Goal: Task Accomplishment & Management: Manage account settings

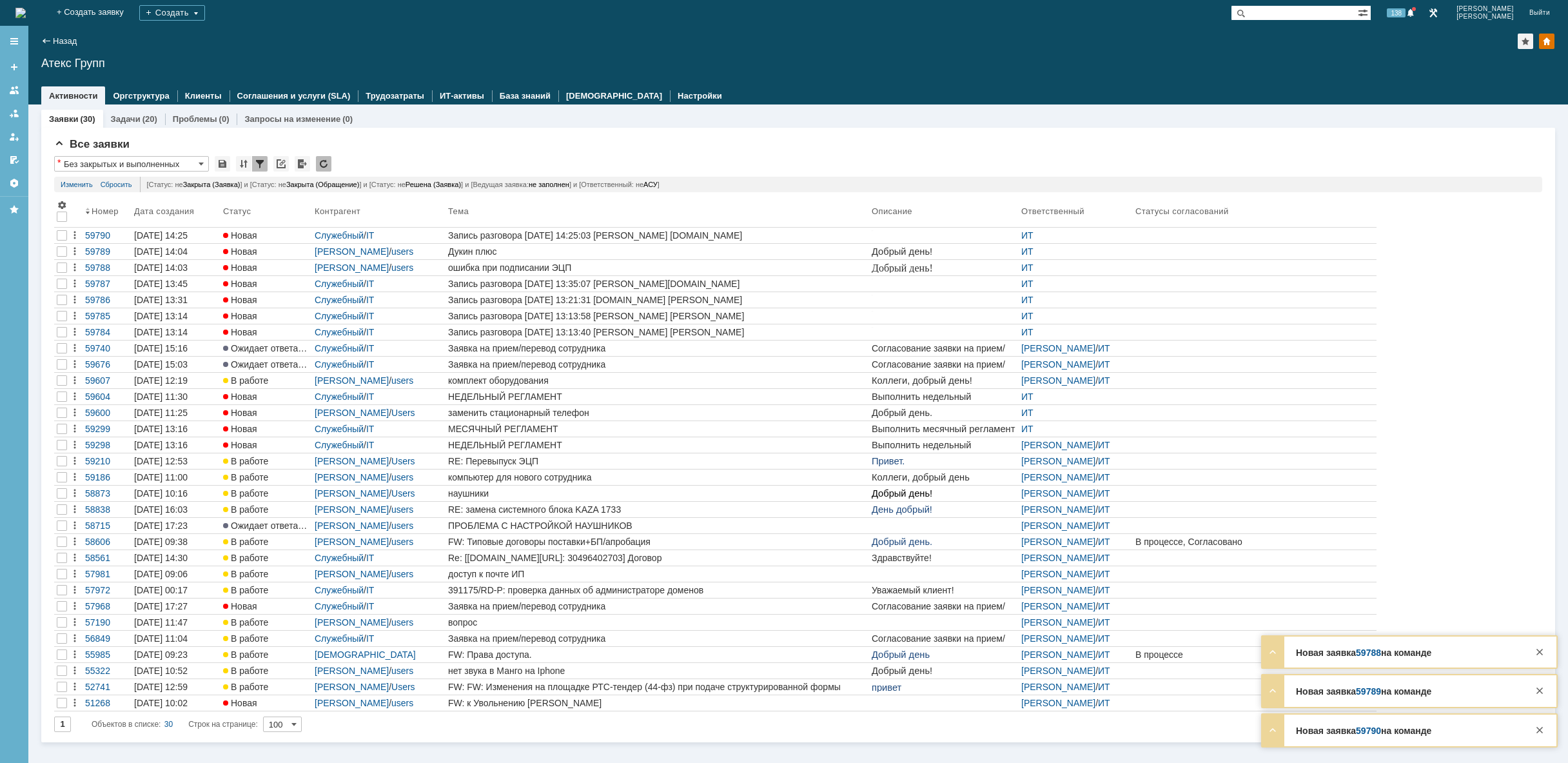
click at [26, 7] on img at bounding box center [20, 12] width 10 height 10
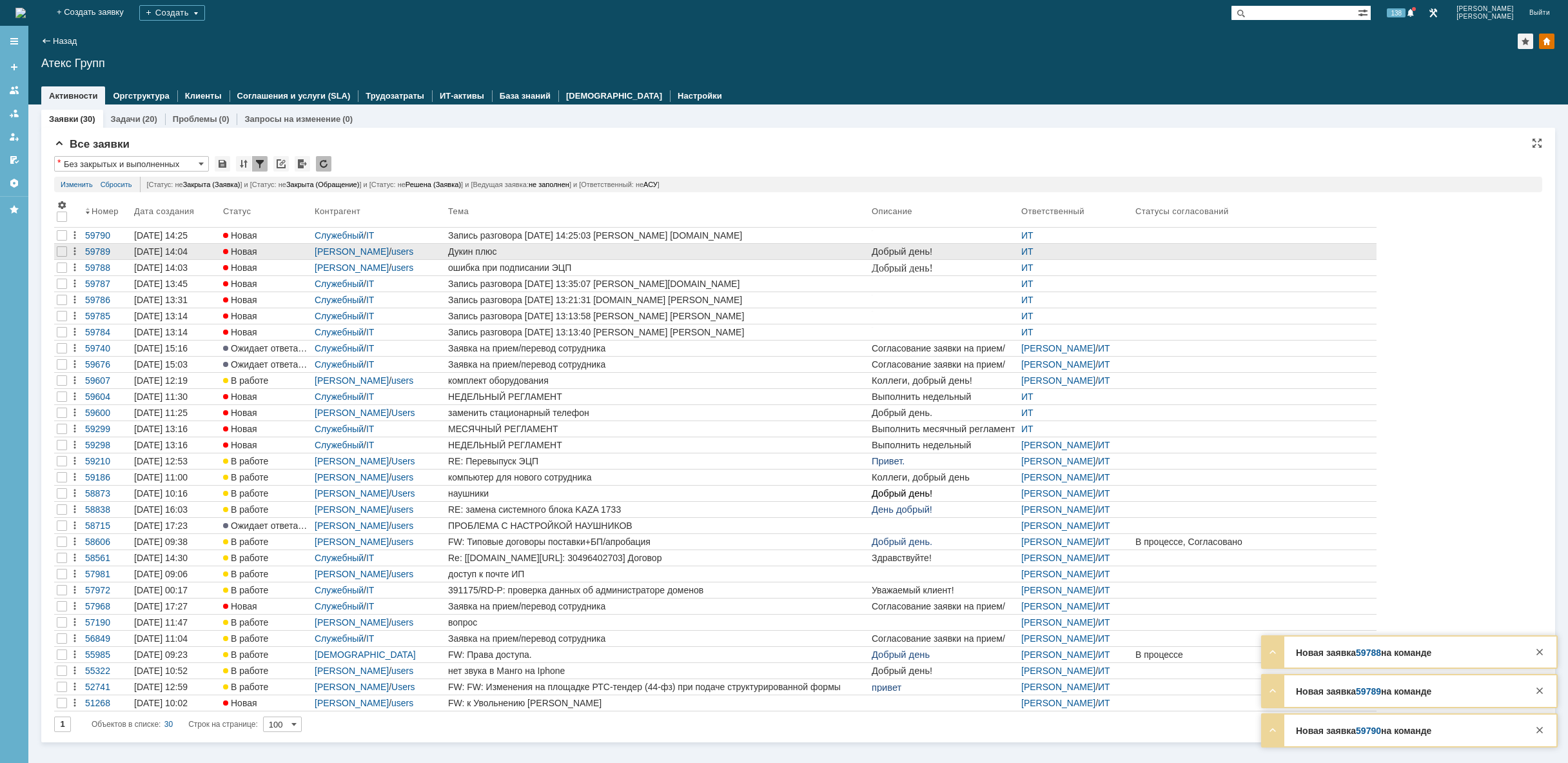
click at [470, 249] on div "Дукин плюс" at bounding box center [658, 251] width 419 height 10
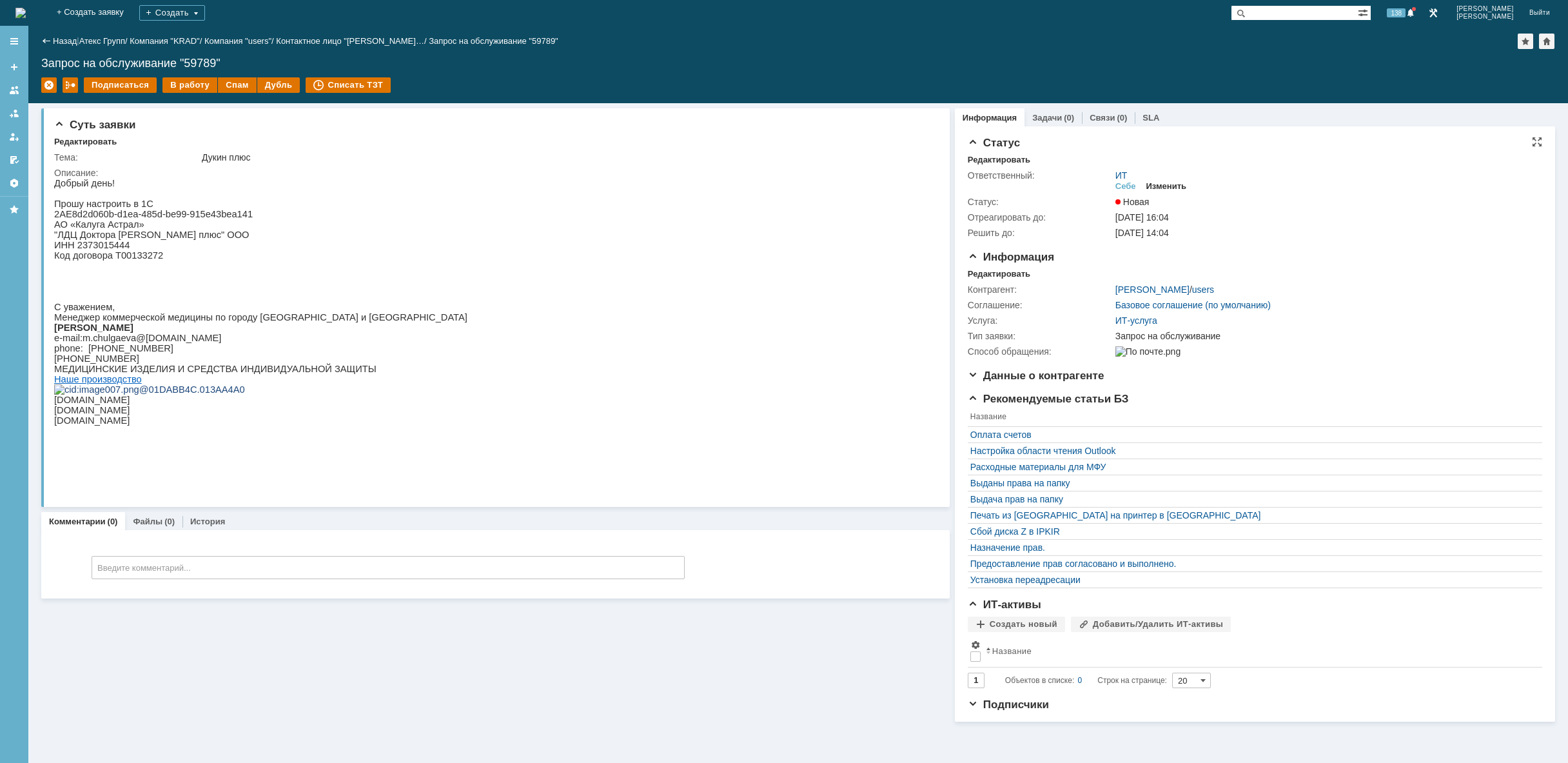
click at [1163, 186] on div "Изменить" at bounding box center [1167, 186] width 41 height 10
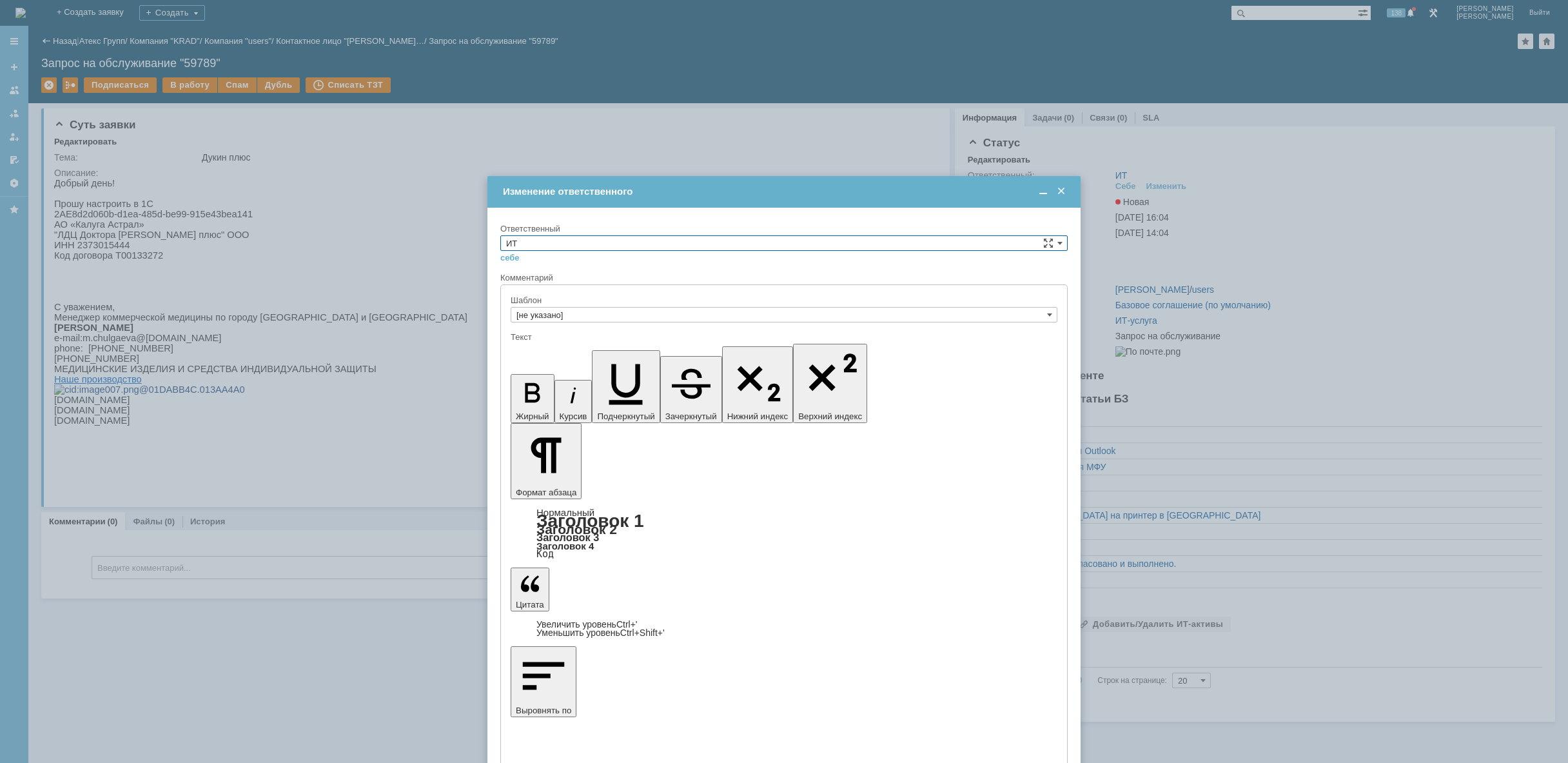
drag, startPoint x: 888, startPoint y: 241, endPoint x: 873, endPoint y: 243, distance: 15.1
click at [888, 241] on input "ИТ" at bounding box center [784, 243] width 567 height 16
click at [625, 353] on span "АСУ" at bounding box center [784, 349] width 556 height 10
type input "АСУ"
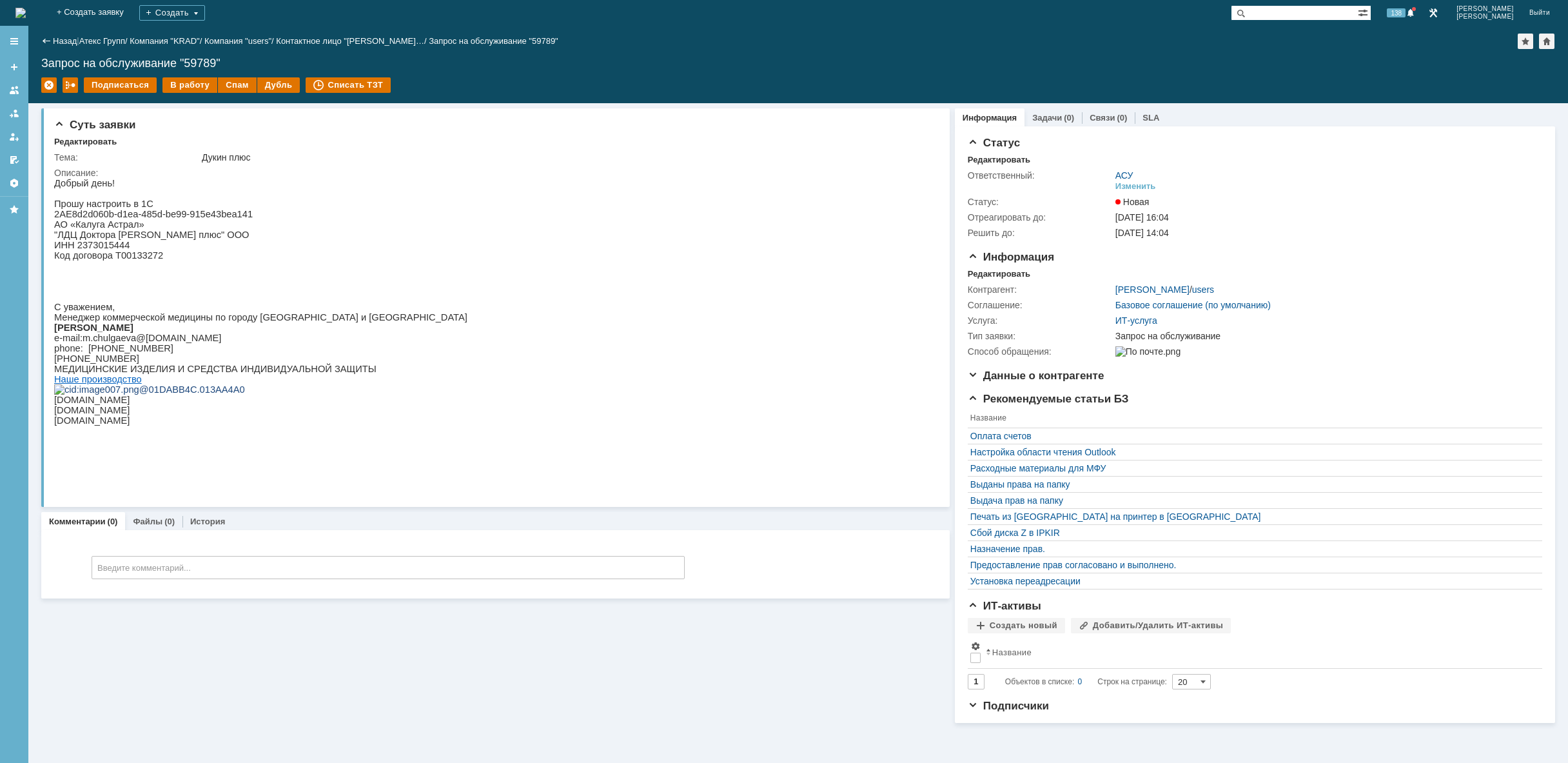
click at [26, 11] on img at bounding box center [20, 12] width 10 height 10
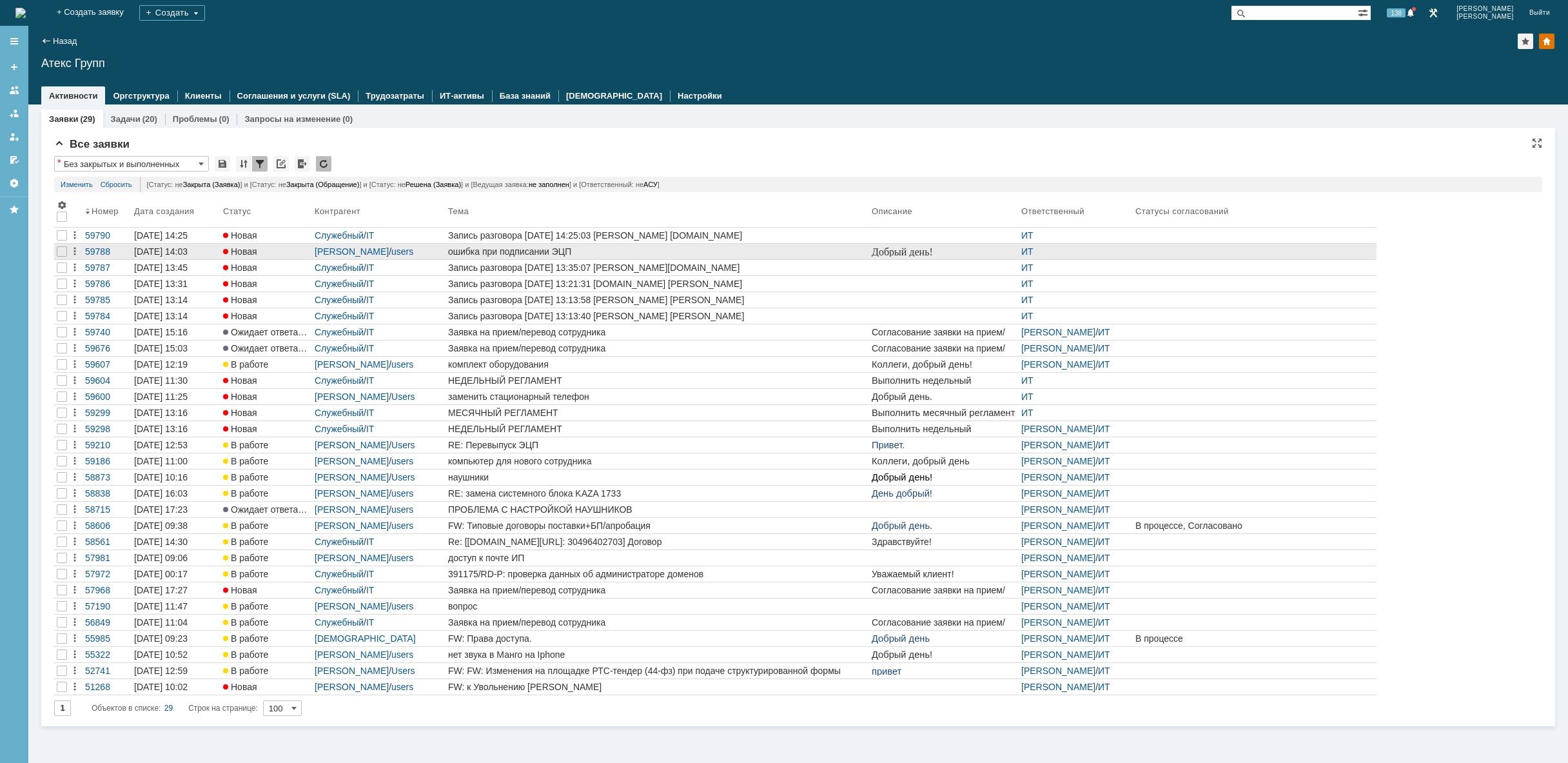
click at [615, 249] on div "ошибка при подписании ЭЦП" at bounding box center [658, 251] width 419 height 10
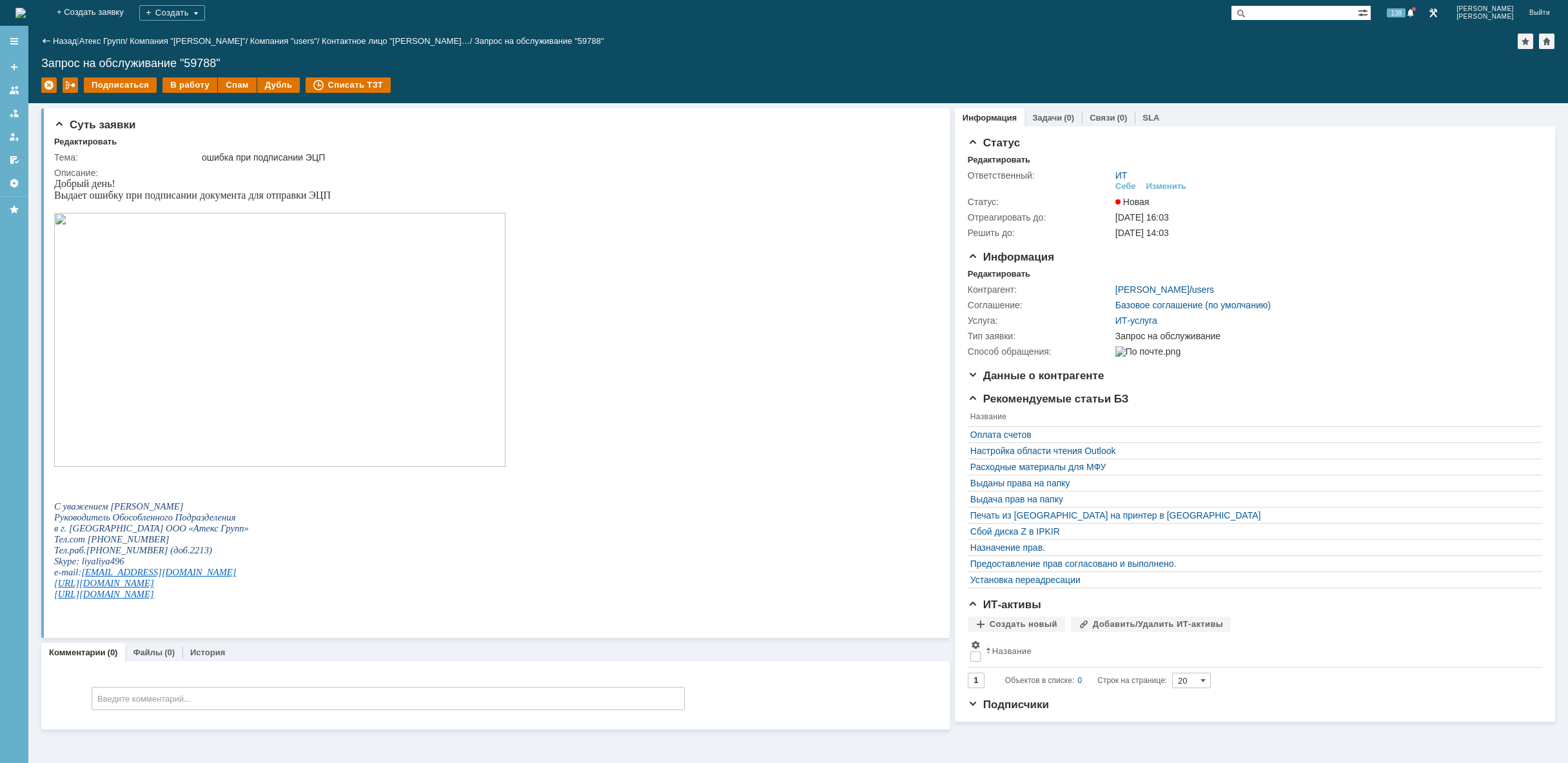
click at [311, 301] on img at bounding box center [279, 340] width 451 height 254
click at [1172, 184] on div "Изменить" at bounding box center [1167, 186] width 41 height 10
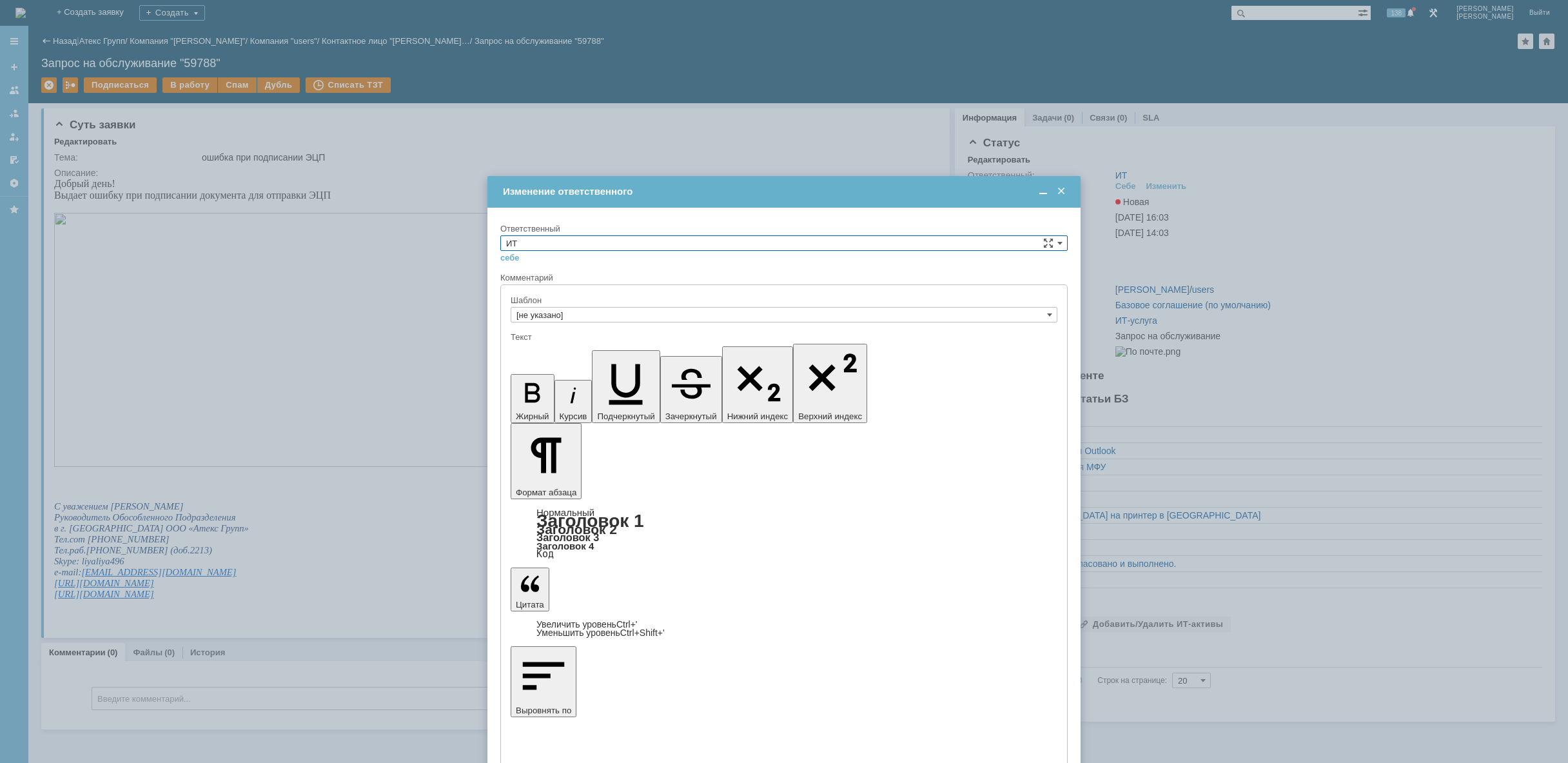
click at [657, 241] on input "ИТ" at bounding box center [784, 243] width 567 height 16
click at [630, 346] on span "АСУ" at bounding box center [784, 349] width 556 height 10
type input "АСУ"
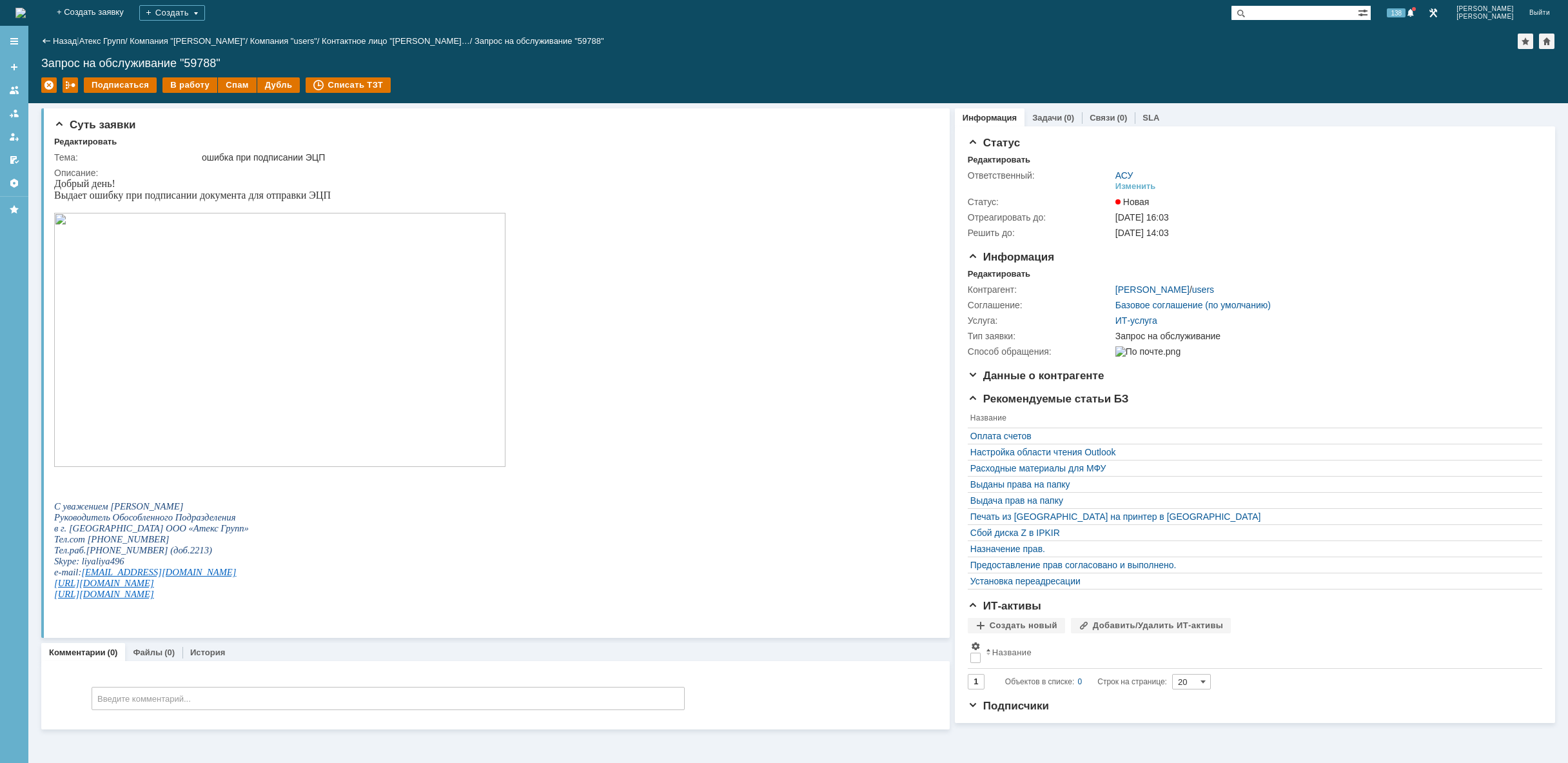
click at [285, 290] on img at bounding box center [279, 340] width 451 height 254
click at [26, 7] on img at bounding box center [20, 12] width 10 height 10
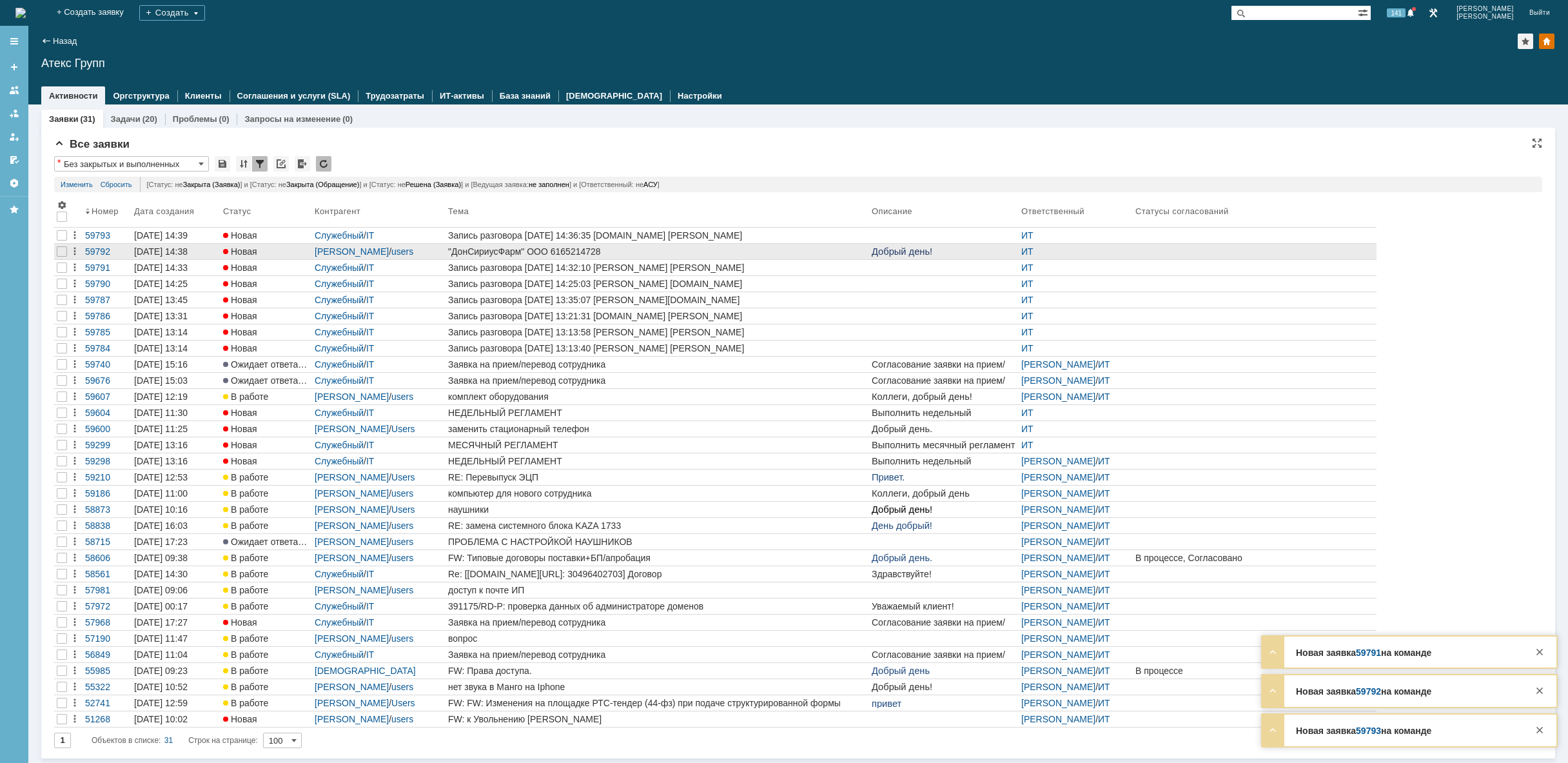
click at [569, 258] on link ""ДонСириусФарм" ООО 6165214728" at bounding box center [658, 251] width 424 height 16
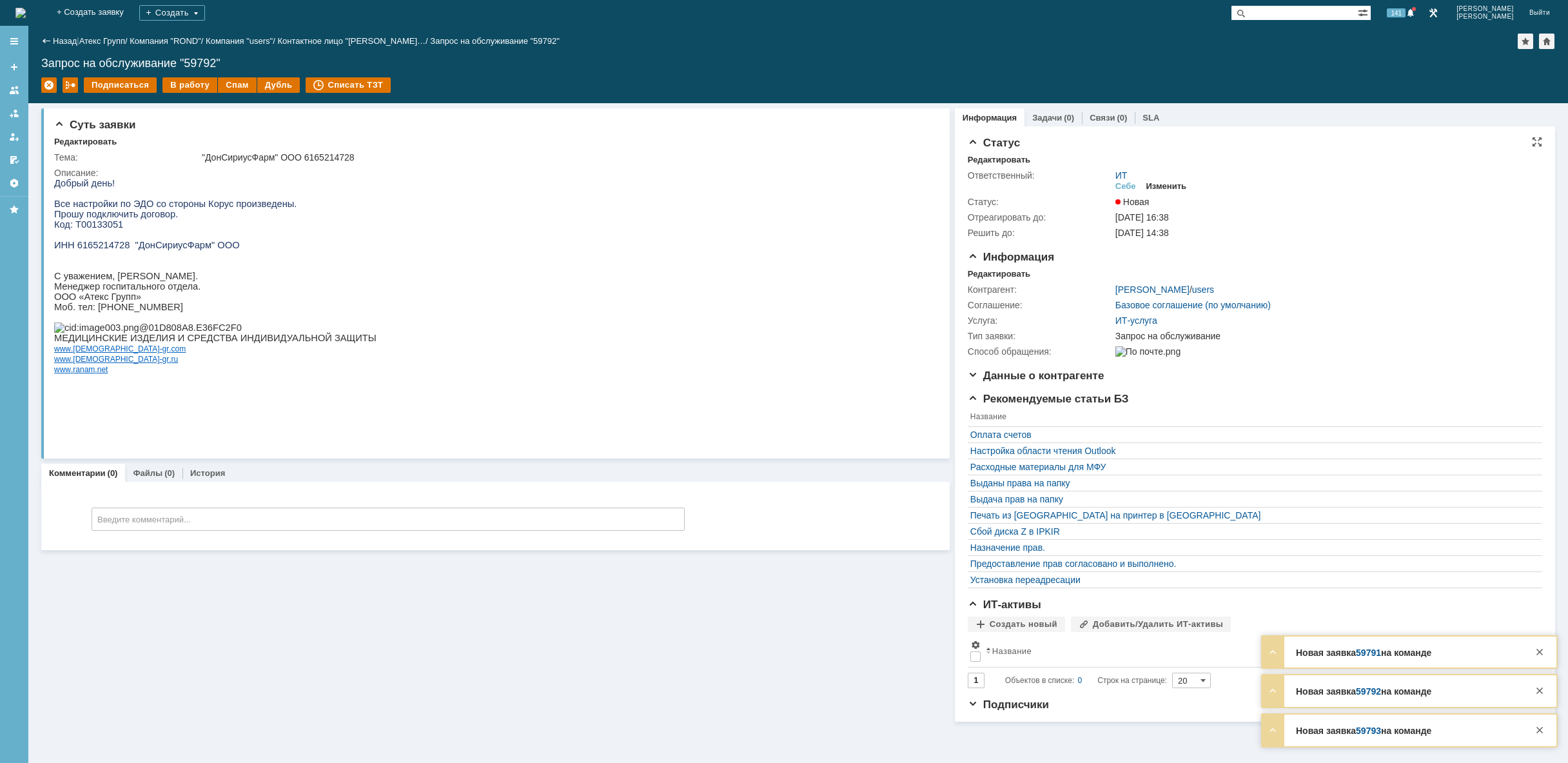
click at [1180, 186] on div "Изменить" at bounding box center [1167, 186] width 41 height 10
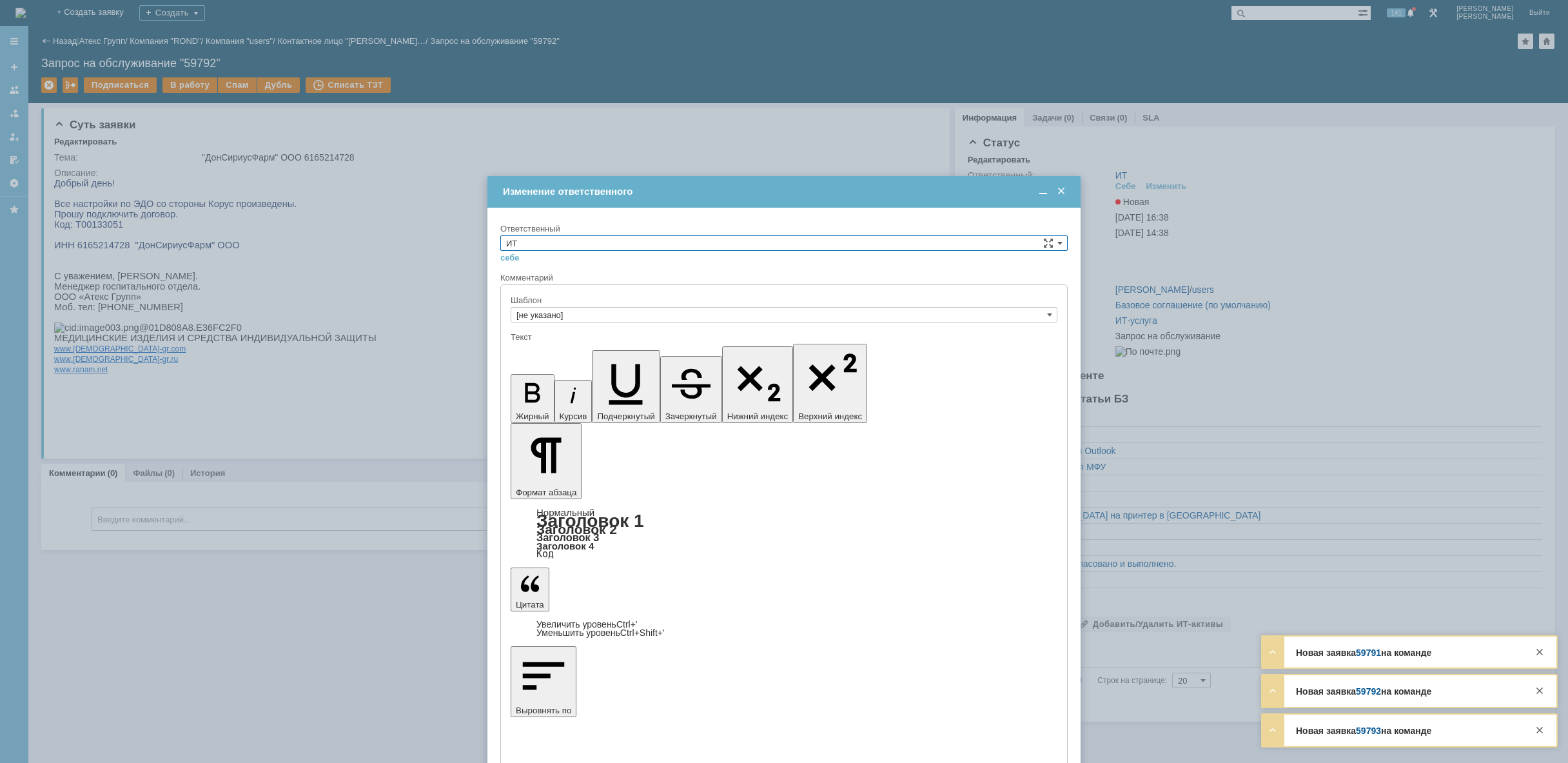
click at [784, 239] on input "ИТ" at bounding box center [784, 243] width 567 height 16
click at [603, 351] on span "АСУ" at bounding box center [784, 349] width 556 height 10
type input "АСУ"
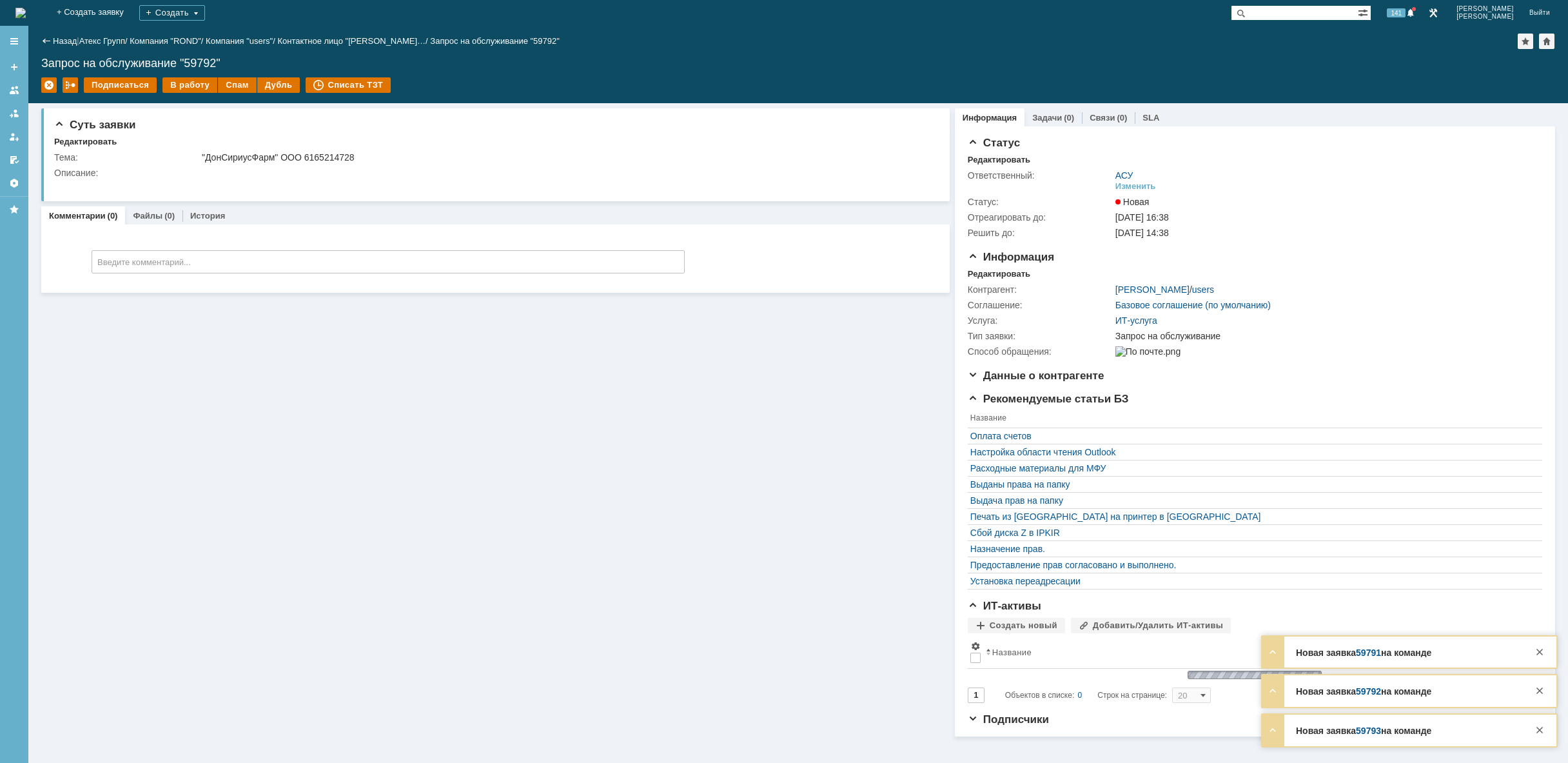
click at [590, 632] on div "Суть заявки Редактировать Тема: "ДонСириусФарм" ООО 6165214728 Описание: Коммен…" at bounding box center [495, 420] width 909 height 634
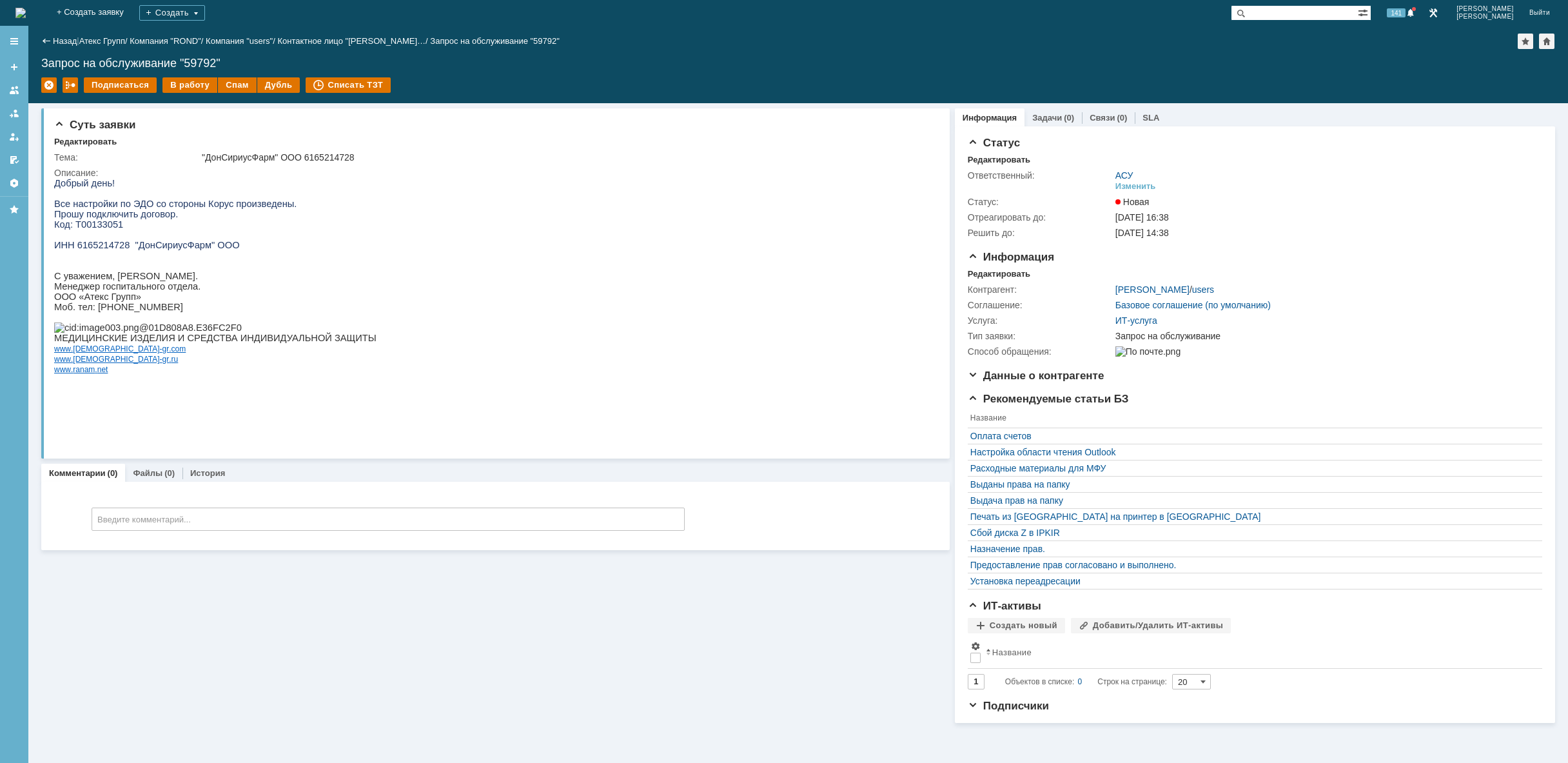
click at [26, 13] on img at bounding box center [20, 12] width 10 height 10
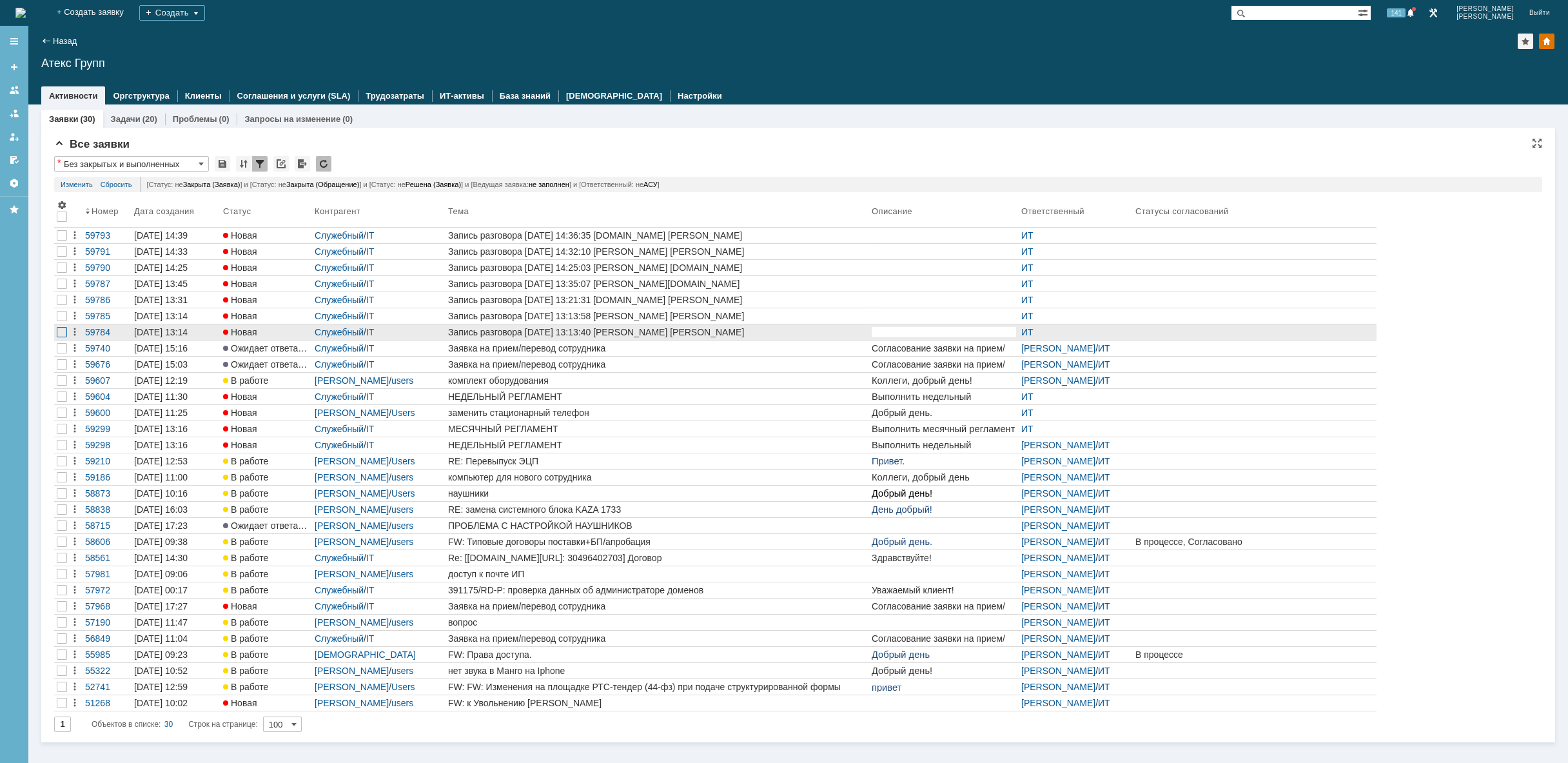
click at [62, 329] on div at bounding box center [61, 332] width 10 height 10
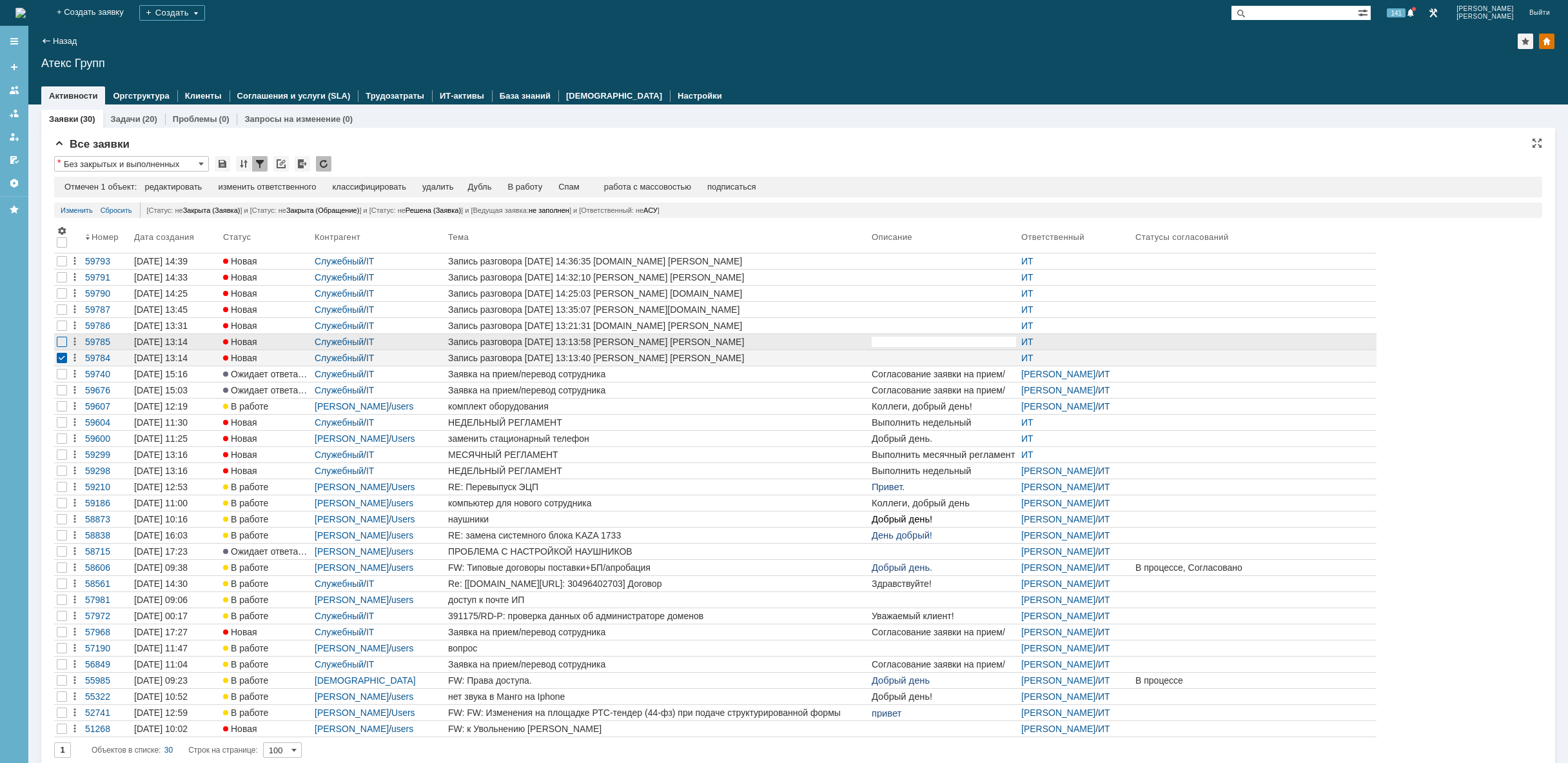
click at [61, 344] on div at bounding box center [61, 341] width 10 height 10
click at [66, 328] on div at bounding box center [61, 326] width 10 height 10
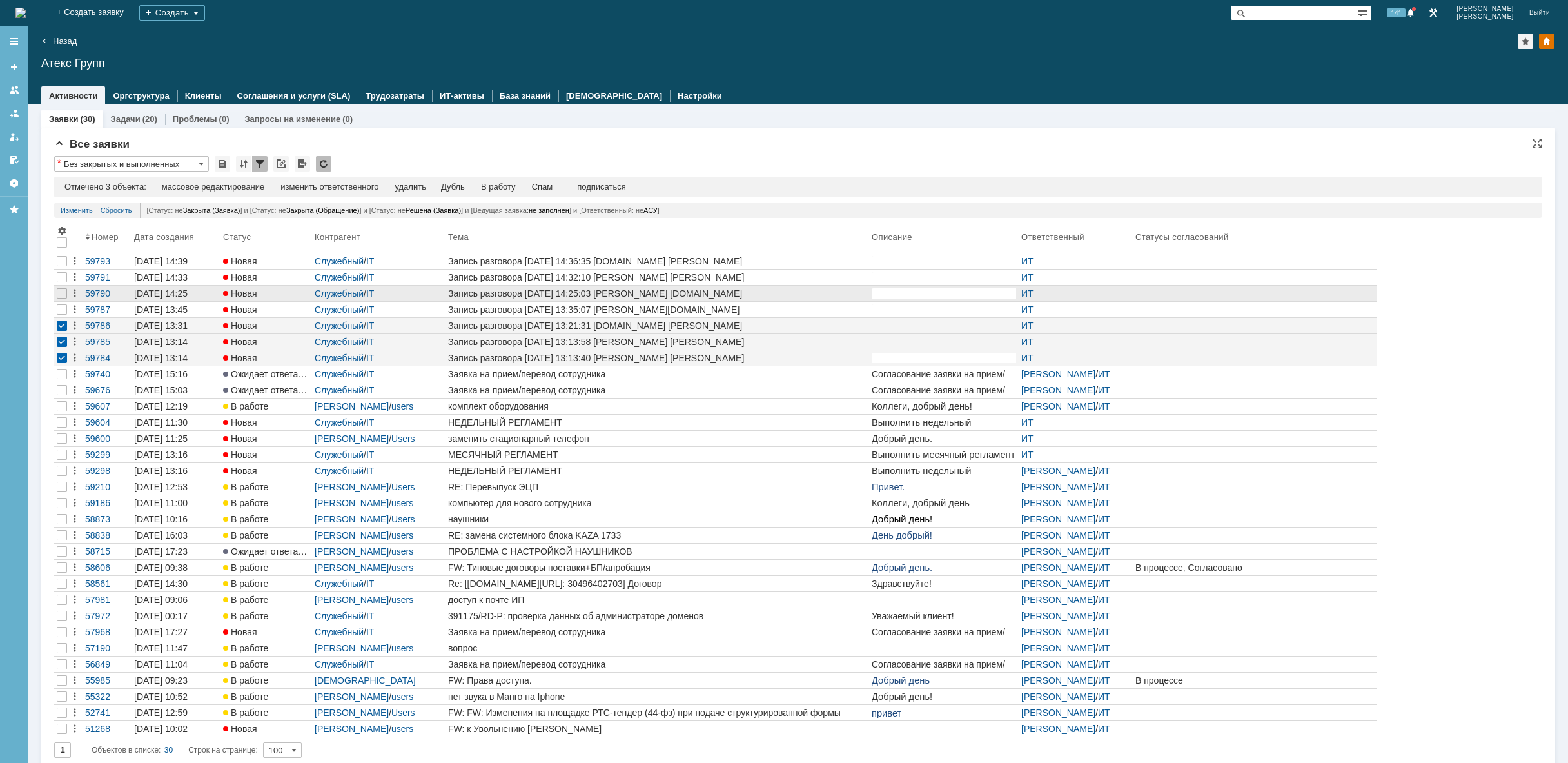
drag, startPoint x: 63, startPoint y: 310, endPoint x: 63, endPoint y: 300, distance: 10.0
click at [63, 308] on div at bounding box center [61, 309] width 10 height 10
drag, startPoint x: 64, startPoint y: 296, endPoint x: 65, endPoint y: 286, distance: 10.0
click at [64, 295] on div at bounding box center [61, 293] width 10 height 10
click at [66, 278] on div at bounding box center [61, 277] width 10 height 10
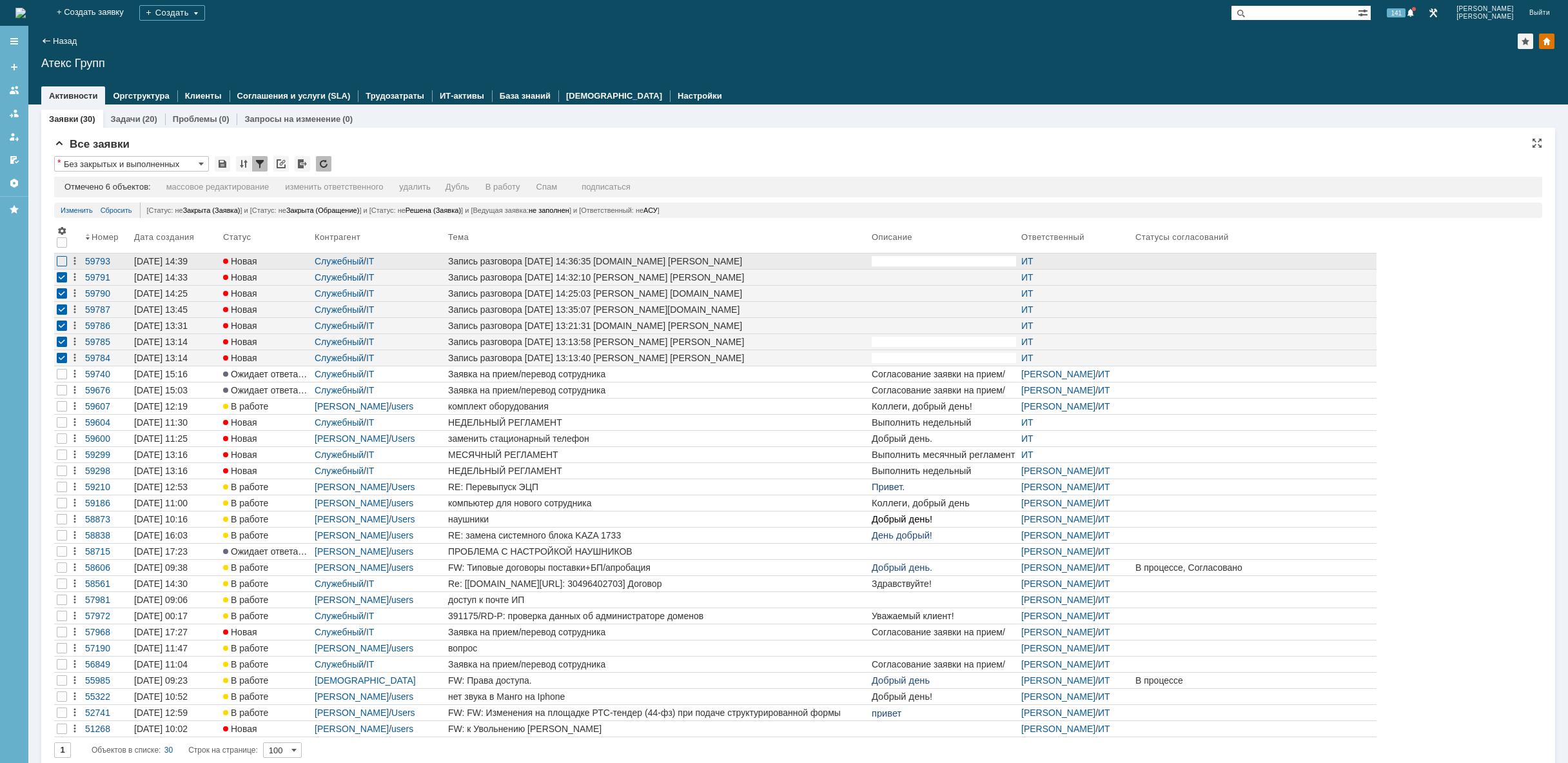
click at [66, 265] on div at bounding box center [61, 261] width 10 height 10
click at [417, 188] on div "удалить" at bounding box center [414, 187] width 31 height 10
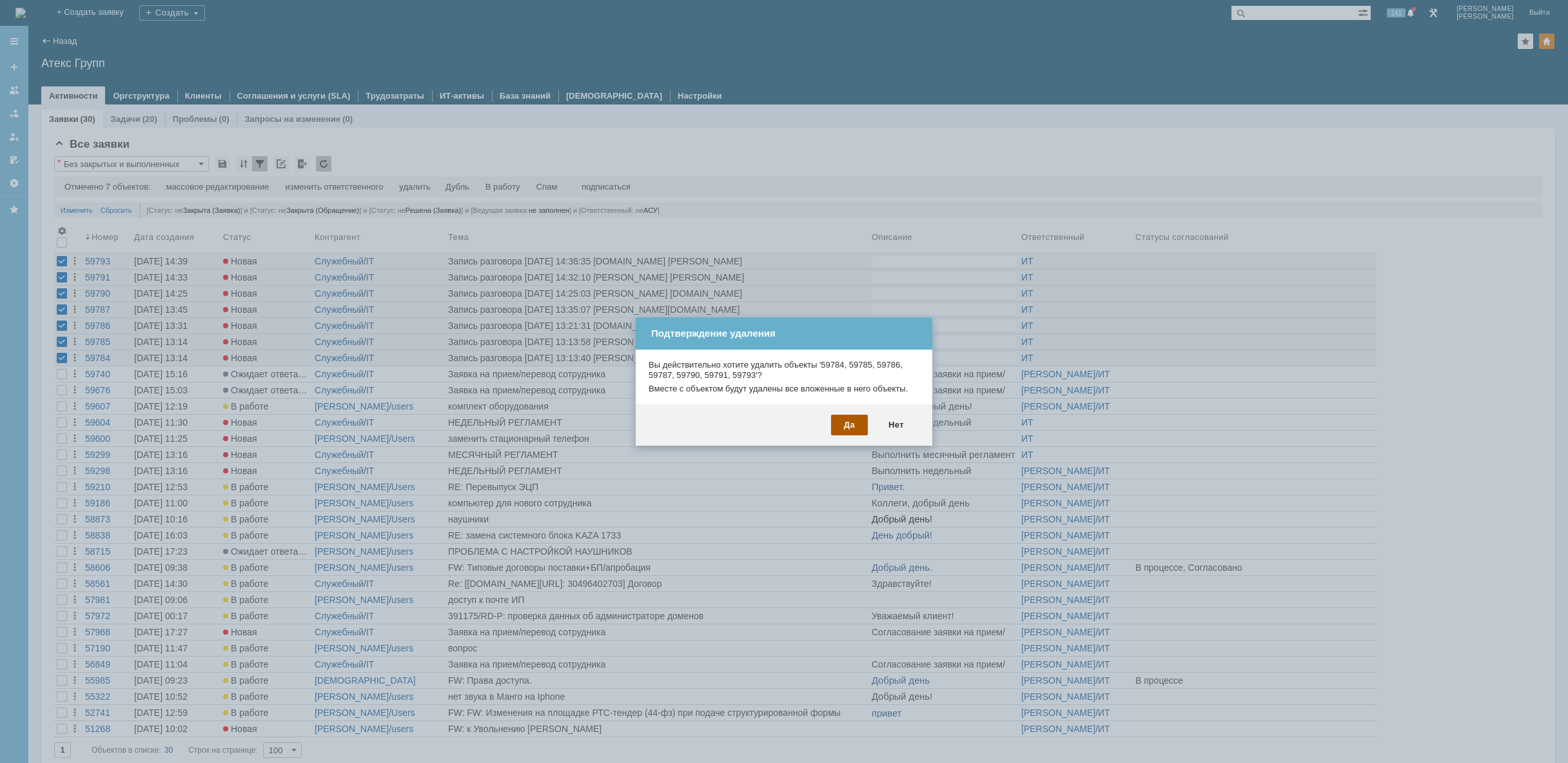
click at [851, 425] on div "Да" at bounding box center [850, 425] width 37 height 20
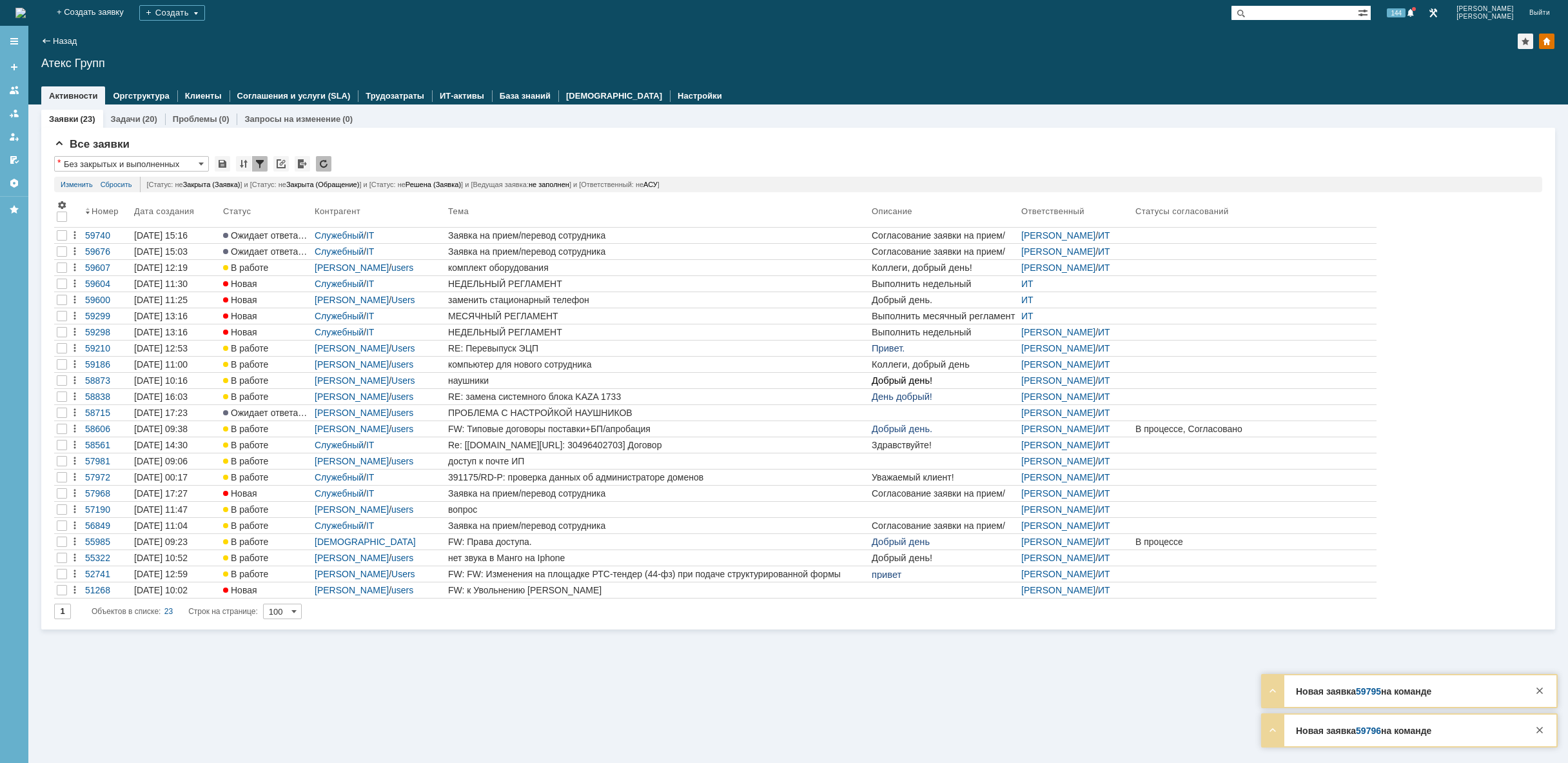
click at [26, 9] on img at bounding box center [20, 12] width 10 height 10
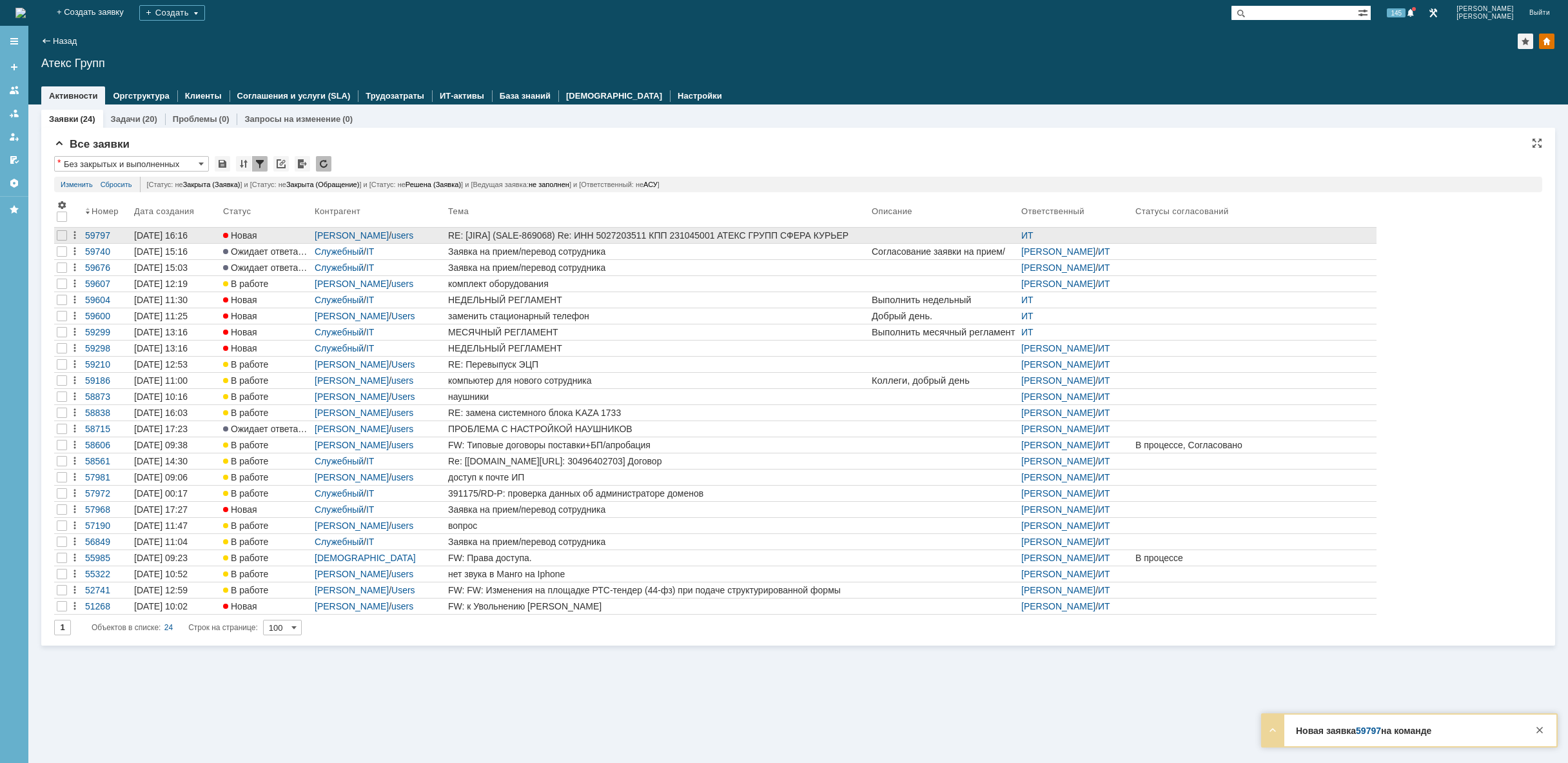
click at [666, 233] on div "RE: [JIRA] (SALE-869068) Re: ИНН 5027203511 КПП 231045001 АТЕКС ГРУПП СФЕРА КУР…" at bounding box center [658, 235] width 419 height 10
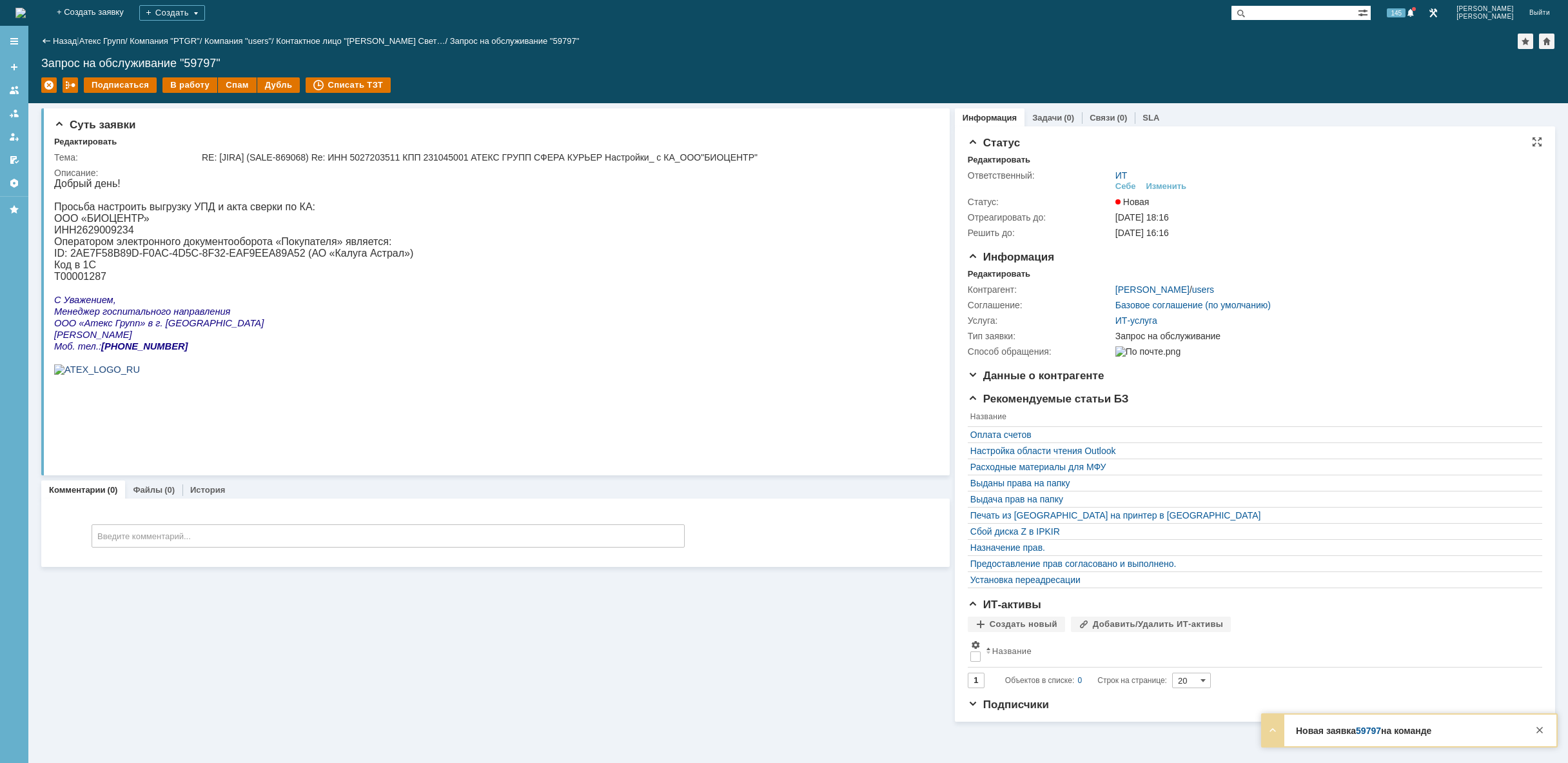
click at [1183, 180] on div "ИТ Себе Изменить" at bounding box center [1324, 181] width 419 height 22
click at [1172, 186] on div "Изменить" at bounding box center [1167, 186] width 41 height 10
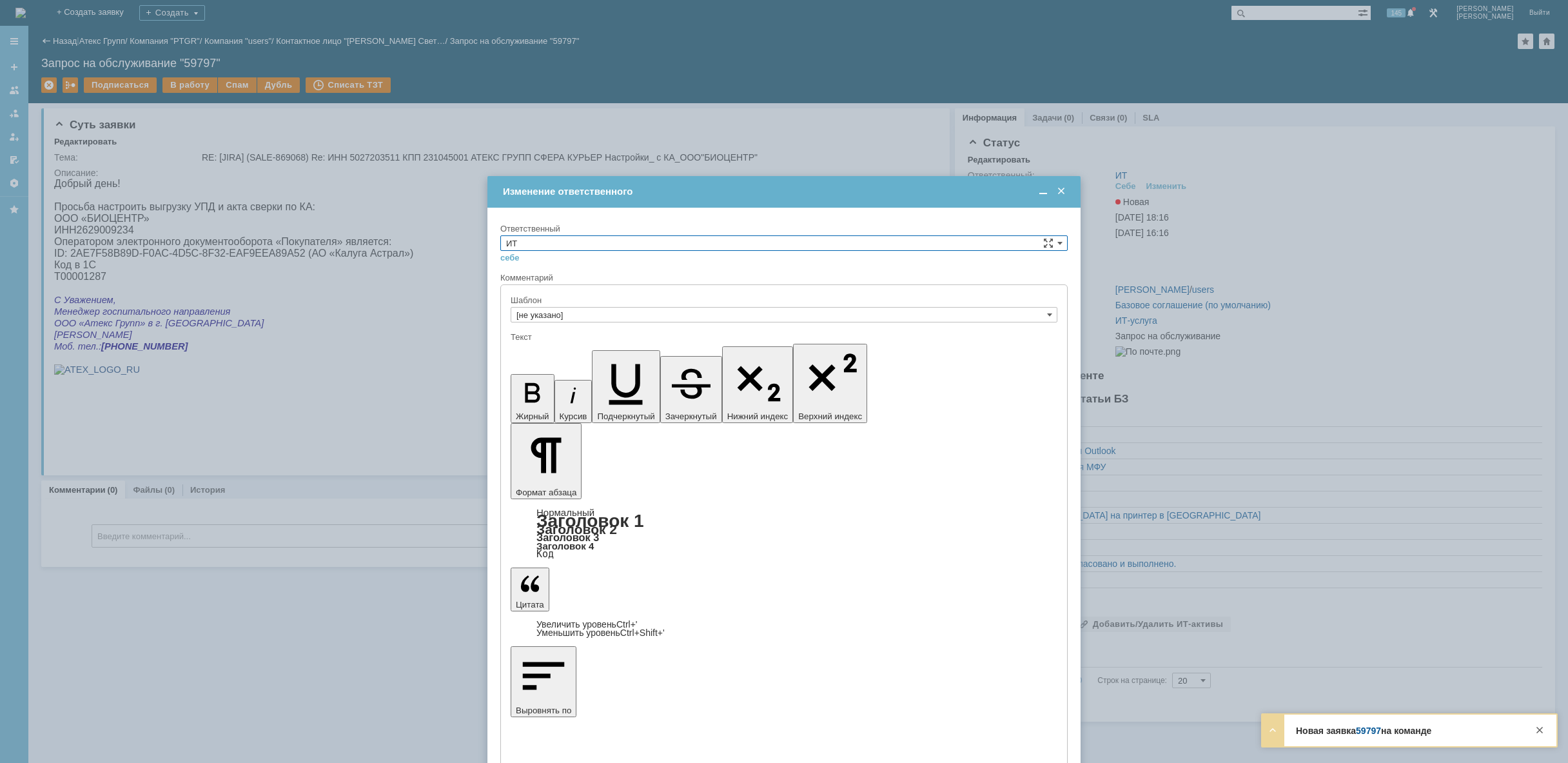
click at [621, 243] on input "ИТ" at bounding box center [784, 243] width 567 height 16
click at [591, 345] on span "АСУ" at bounding box center [784, 349] width 556 height 10
type input "АСУ"
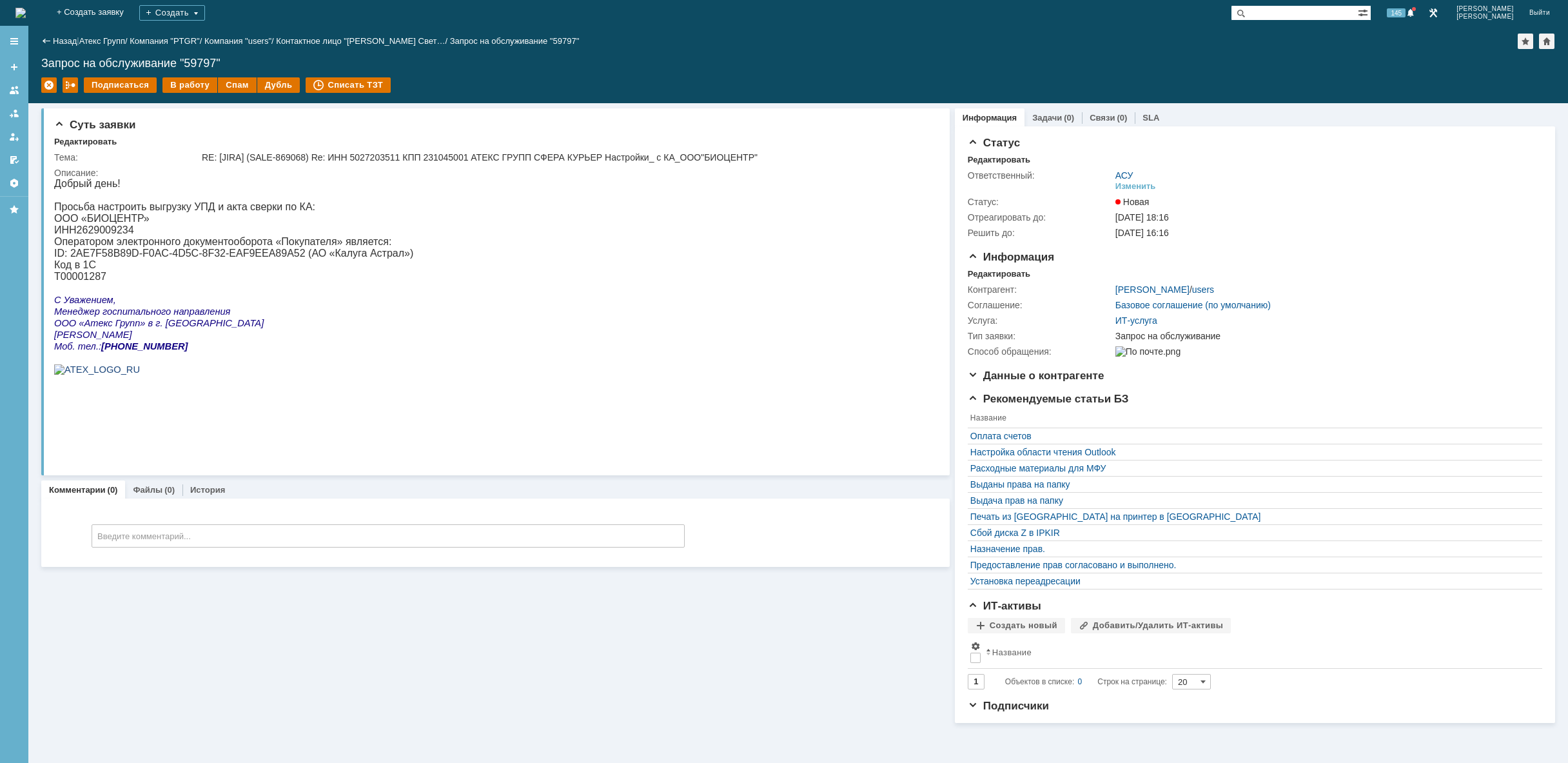
click at [26, 12] on img at bounding box center [20, 12] width 10 height 10
